Goal: Task Accomplishment & Management: Complete application form

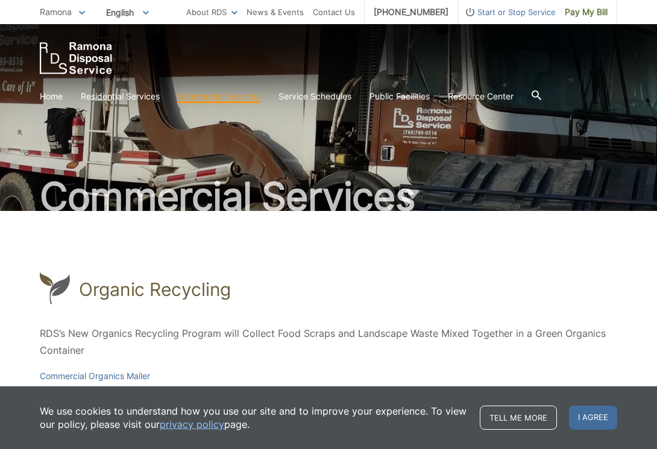
click at [541, 94] on icon at bounding box center [537, 95] width 10 height 10
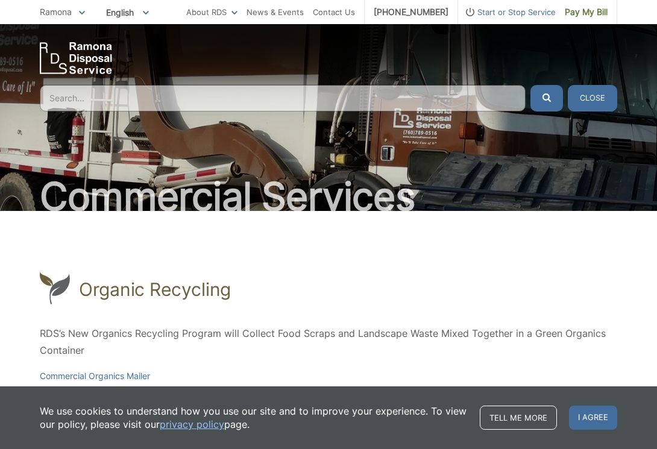
click at [103, 102] on input "Search" at bounding box center [283, 98] width 486 height 27
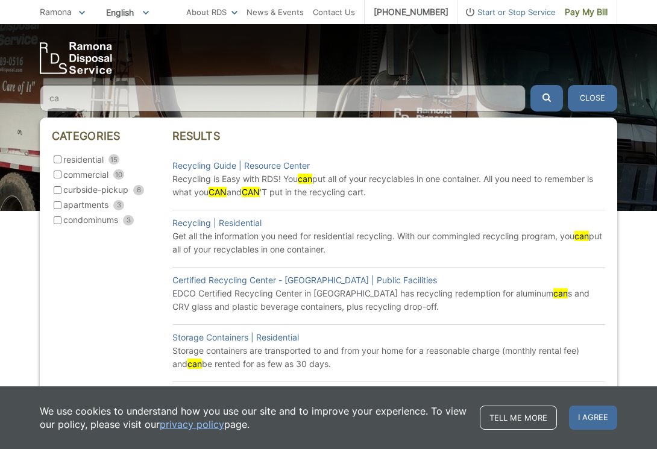
type input "c"
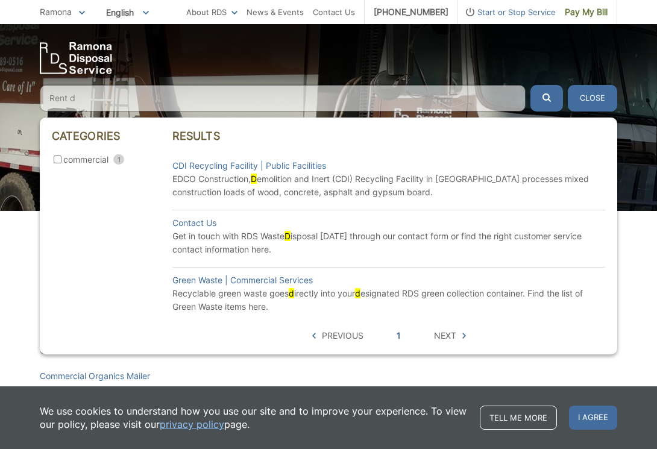
type input "Rent d"
click at [229, 243] on p "Get in touch with RDS Waste D isposal today through our contact form or find th…" at bounding box center [388, 243] width 433 height 27
click at [305, 236] on p "Get in touch with RDS Waste D isposal today through our contact form or find th…" at bounding box center [388, 243] width 433 height 27
click at [191, 220] on link "Contact Us" at bounding box center [194, 222] width 44 height 13
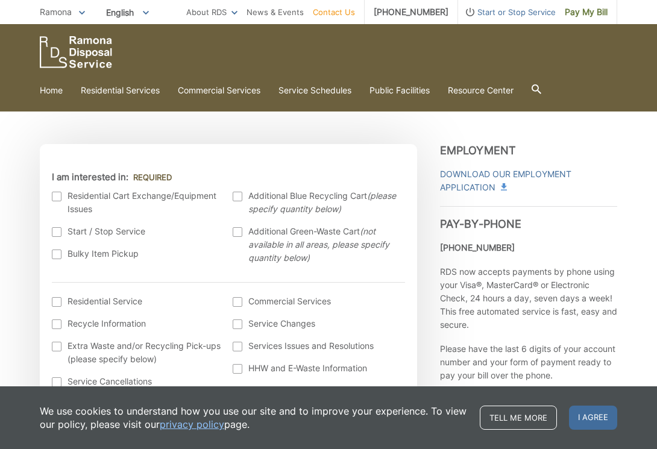
scroll to position [249, 0]
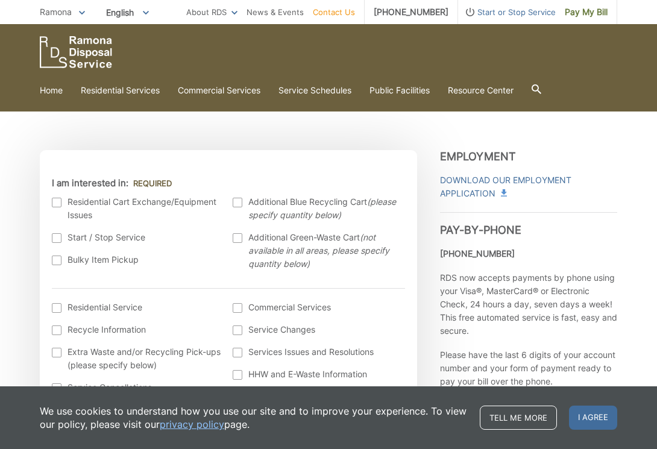
click at [238, 237] on div at bounding box center [238, 238] width 10 height 10
click at [0, 0] on input "Additional Green-Waste Cart (not available in all areas, please specify quantit…" at bounding box center [0, 0] width 0 height 0
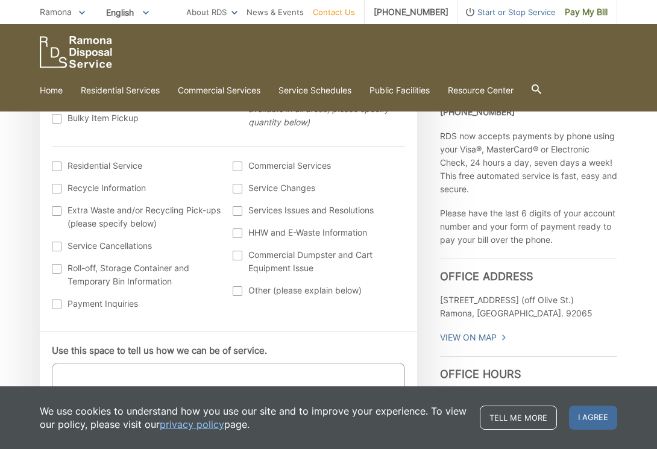
scroll to position [391, 0]
click at [56, 210] on div at bounding box center [57, 211] width 10 height 10
click at [0, 0] on input "Extra Waste and/or Recycling Pick-ups (please specify below)" at bounding box center [0, 0] width 0 height 0
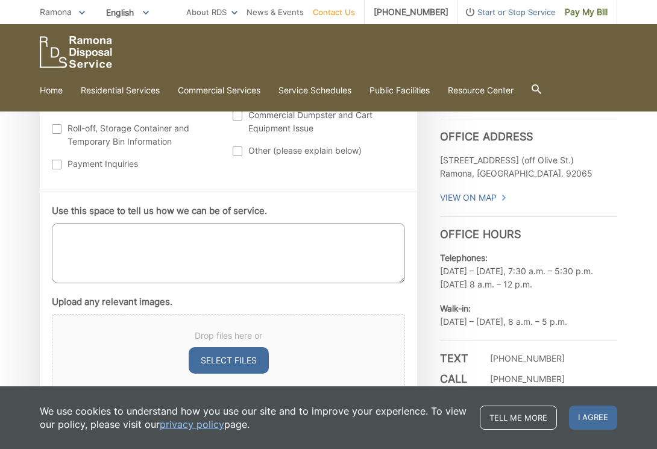
scroll to position [538, 0]
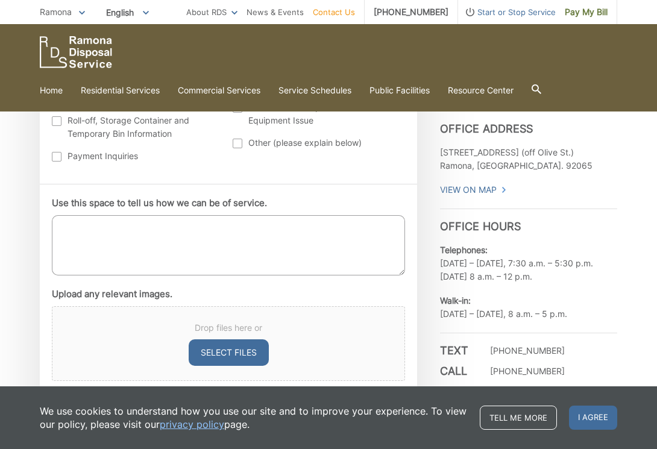
click at [60, 229] on textarea "Use this space to tell us how we can be of service." at bounding box center [228, 245] width 353 height 60
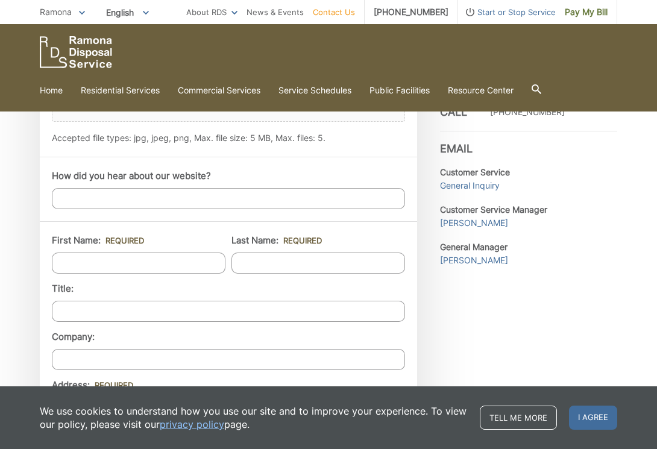
scroll to position [799, 0]
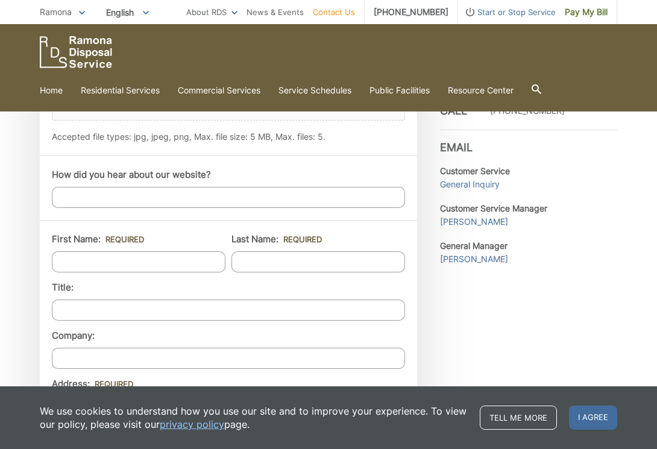
type textarea "We are having a work day to clear weeds, leaves and trim bushes in large area. …"
type input "Cindy"
type input "Arntson"
click at [65, 310] on input "Title:" at bounding box center [228, 310] width 353 height 21
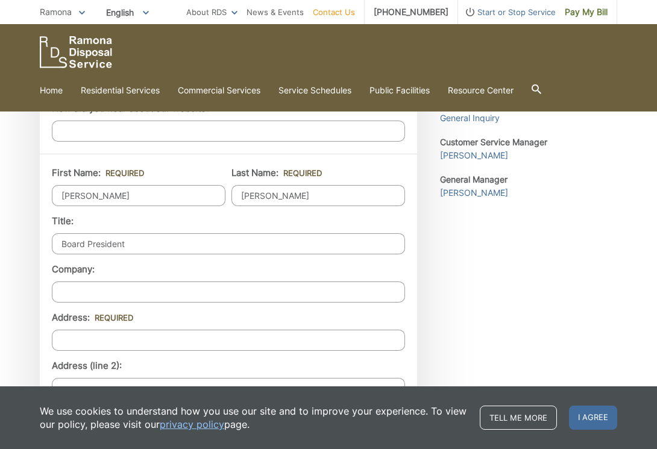
scroll to position [875, 0]
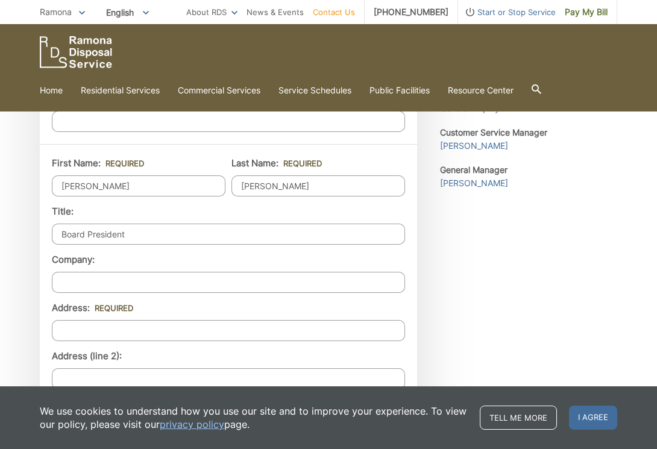
type input "Board President"
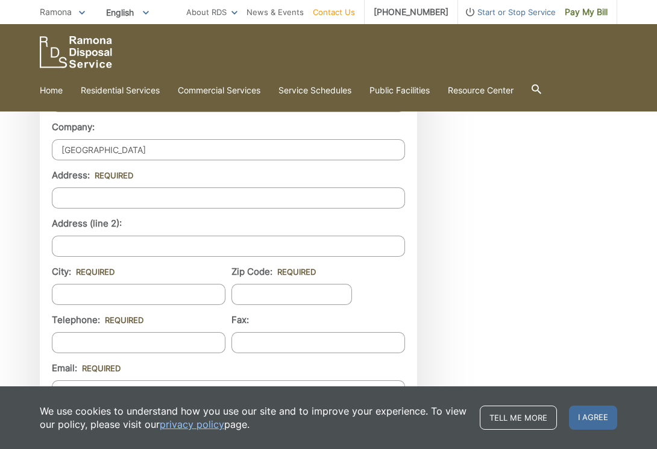
scroll to position [1008, 0]
type input "Julian Cemetery"
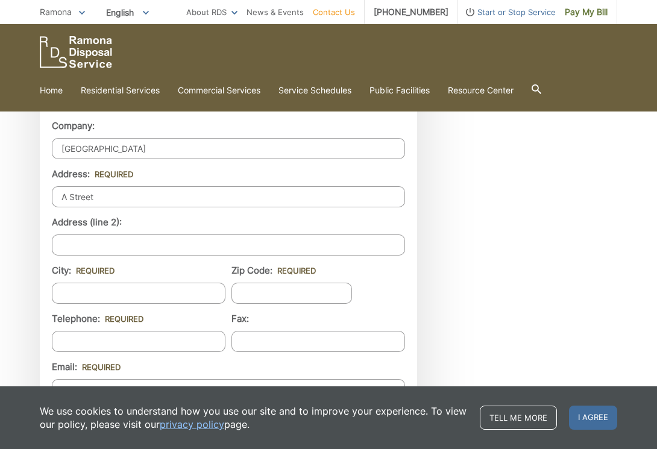
type input "A Street"
click at [136, 150] on input "Julian Cemetery" at bounding box center [228, 148] width 353 height 21
type input "[PERSON_NAME]"
type input "C"
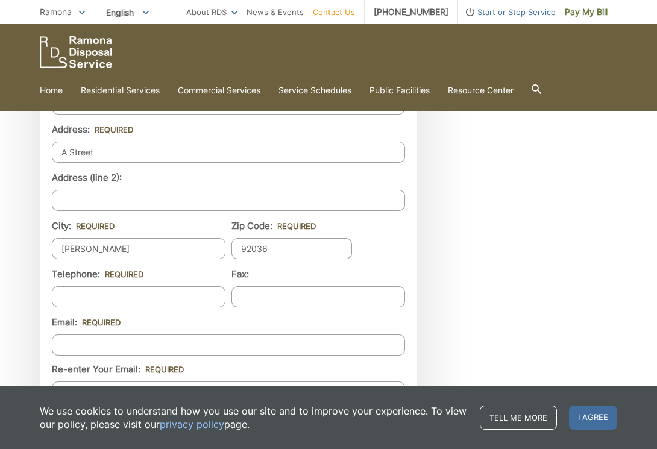
scroll to position [1089, 0]
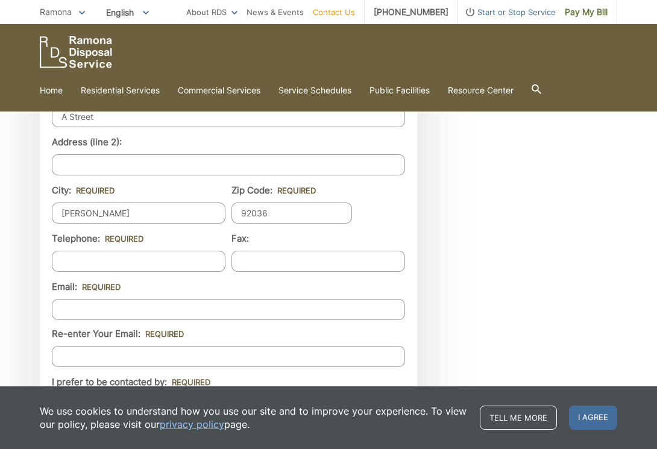
type input "92036"
type input "(760) 473-9911"
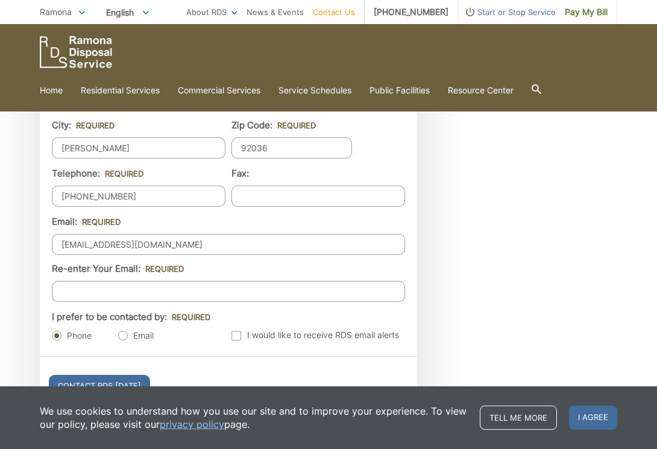
scroll to position [1155, 0]
type input "juliancemetery@gmail.com"
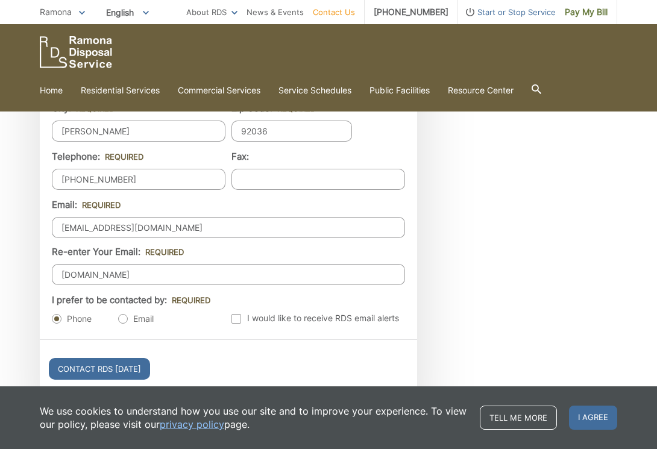
scroll to position [1194, 0]
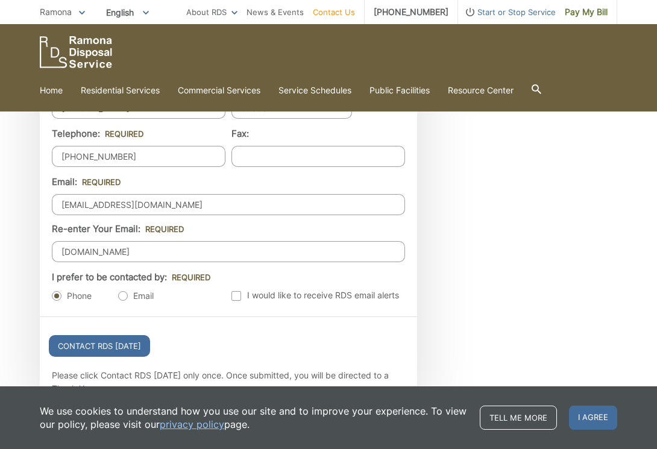
type input "juliancemetery.com"
click at [123, 297] on label "Email" at bounding box center [136, 296] width 36 height 12
radio input "true"
click at [142, 253] on input "juliancemetery.com" at bounding box center [228, 251] width 353 height 21
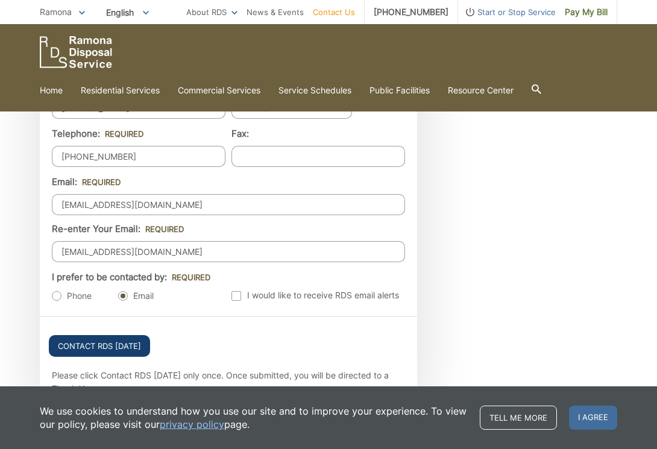
type input "juliancemetery@gmail.com"
click at [100, 342] on input "Contact RDS Today" at bounding box center [99, 346] width 101 height 22
